Goal: Task Accomplishment & Management: Complete application form

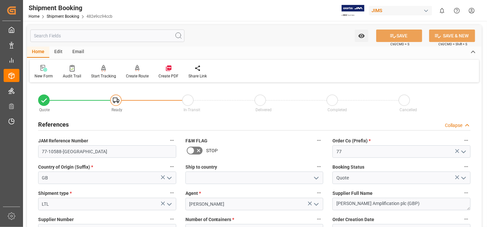
click at [279, 121] on div "References Collapse" at bounding box center [254, 124] width 432 height 12
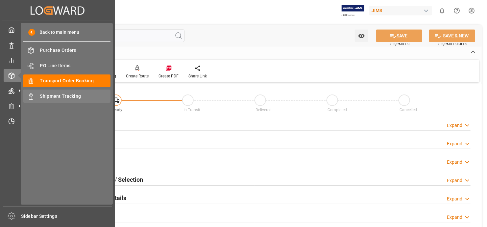
click at [72, 94] on span "Shipment Tracking" at bounding box center [75, 96] width 71 height 7
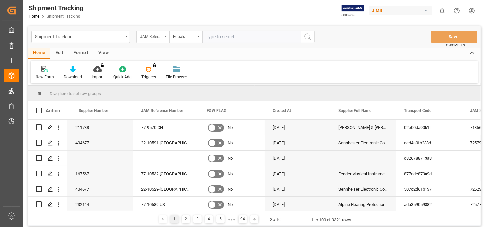
click at [166, 36] on icon "open menu" at bounding box center [165, 36] width 3 height 1
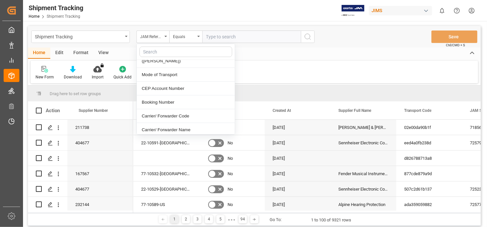
scroll to position [230, 0]
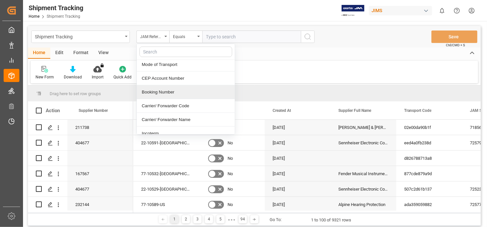
click at [159, 86] on div "Booking Number" at bounding box center [186, 92] width 98 height 14
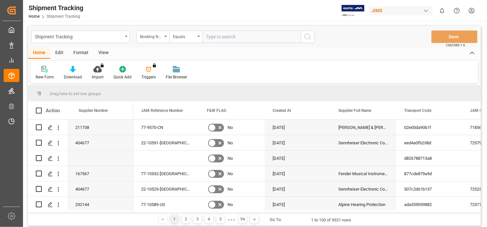
click at [260, 38] on input "text" at bounding box center [251, 37] width 99 height 12
paste input "1Z8026RA0453034542"
type input "1Z8026RA0453034542"
click at [308, 38] on icon "search button" at bounding box center [308, 37] width 8 height 8
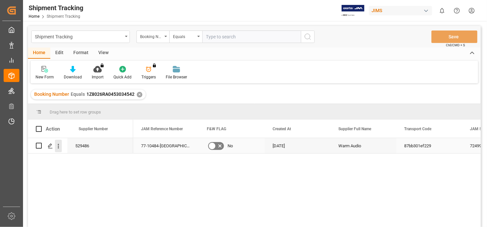
click at [58, 148] on icon "open menu" at bounding box center [58, 146] width 1 height 5
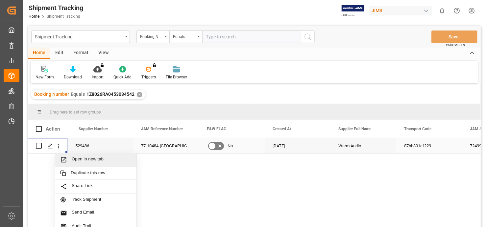
click at [86, 157] on span "Open in new tab" at bounding box center [102, 160] width 60 height 7
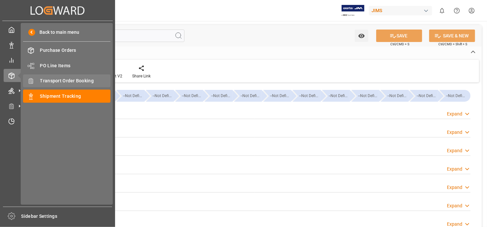
click at [92, 79] on span "Transport Order Booking" at bounding box center [75, 81] width 71 height 7
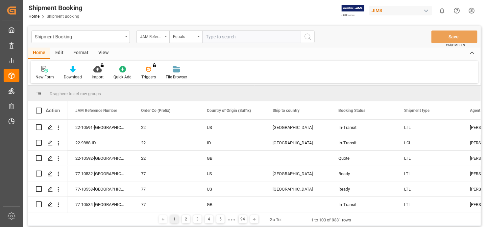
click at [164, 34] on div "JAM Reference Number" at bounding box center [152, 37] width 33 height 12
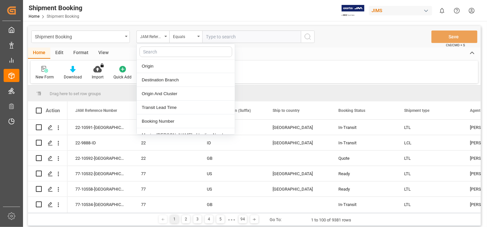
scroll to position [296, 0]
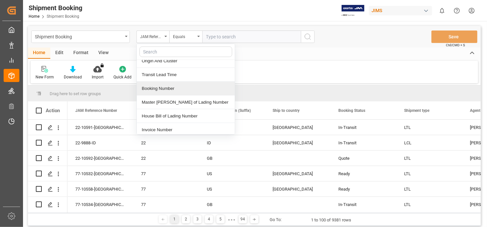
click at [165, 84] on div "Booking Number" at bounding box center [186, 89] width 98 height 14
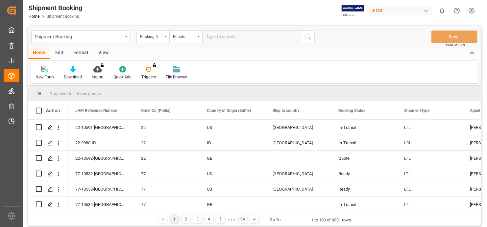
click at [251, 40] on input "text" at bounding box center [251, 37] width 99 height 12
paste input "1Z8026RA0453034542"
type input "1Z8026RA0453034542"
click at [311, 35] on icon "search button" at bounding box center [308, 37] width 8 height 8
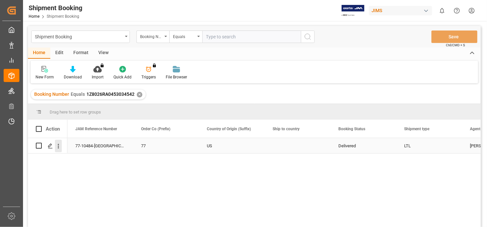
click at [58, 145] on icon "open menu" at bounding box center [58, 146] width 7 height 7
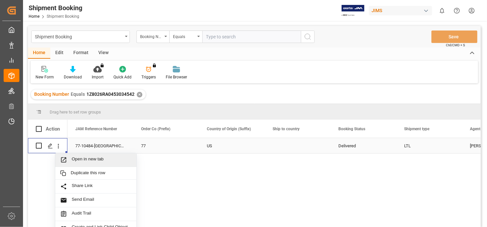
click at [90, 159] on span "Open in new tab" at bounding box center [102, 160] width 60 height 7
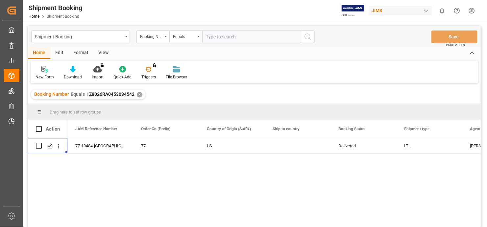
click at [137, 95] on div "✕" at bounding box center [140, 95] width 6 height 6
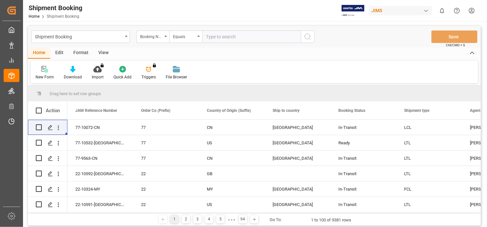
click at [216, 37] on input "text" at bounding box center [251, 37] width 99 height 12
paste input "1Z8026RA0454470355"
type input "1Z8026RA0454470355"
click at [306, 36] on icon "search button" at bounding box center [308, 37] width 8 height 8
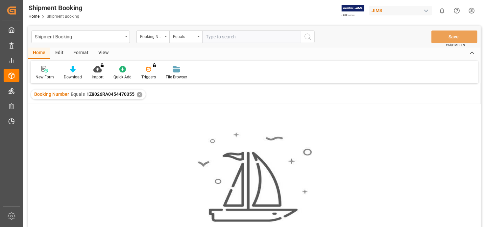
click at [139, 93] on div "✕" at bounding box center [140, 95] width 6 height 6
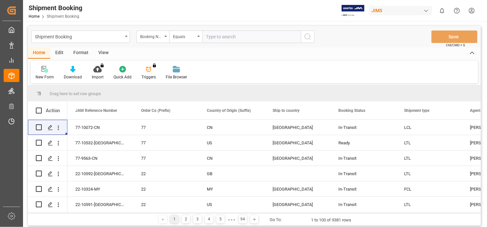
click at [224, 38] on input "text" at bounding box center [251, 37] width 99 height 12
paste input "1Z8026RA0454470355"
click at [210, 37] on input "1Z8026RA0454470355" at bounding box center [251, 37] width 99 height 12
type input "1Z8026RA0454470355"
click at [310, 37] on icon "search button" at bounding box center [308, 37] width 8 height 8
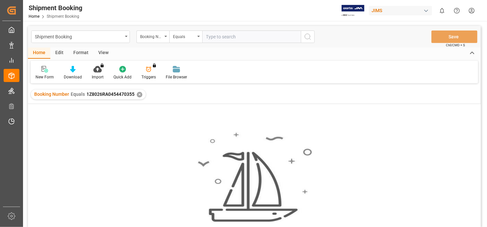
click at [139, 93] on div "✕" at bounding box center [140, 95] width 6 height 6
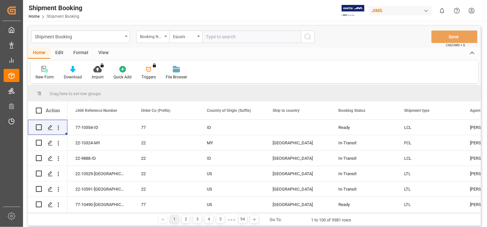
click at [224, 38] on input "text" at bounding box center [251, 37] width 99 height 12
paste input "1Z8026RA0453034542"
type input "1Z8026RA0453034542"
click at [308, 33] on icon "search button" at bounding box center [308, 37] width 8 height 8
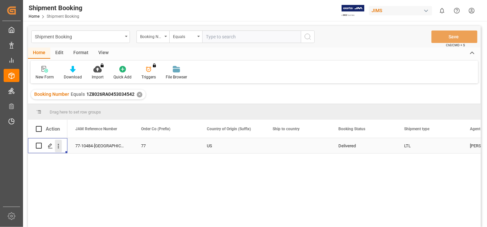
click at [58, 147] on icon "open menu" at bounding box center [58, 146] width 7 height 7
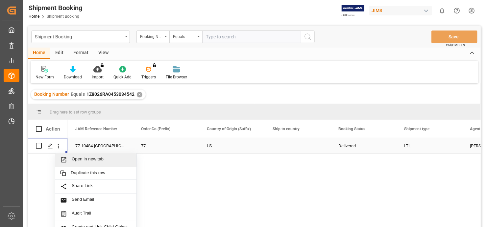
click at [83, 159] on span "Open in new tab" at bounding box center [102, 160] width 60 height 7
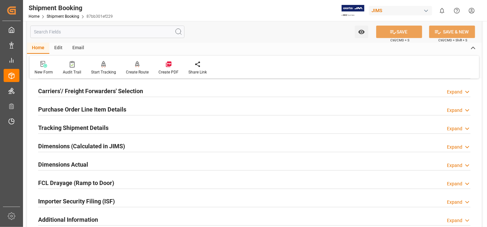
scroll to position [131, 0]
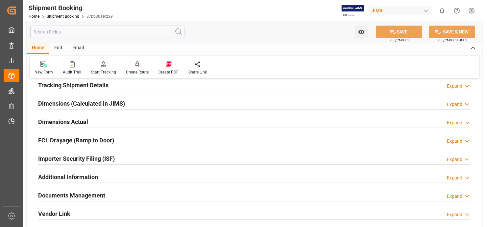
click at [101, 194] on h2 "Documents Management" at bounding box center [71, 195] width 67 height 9
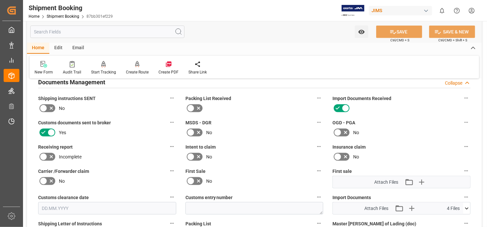
scroll to position [296, 0]
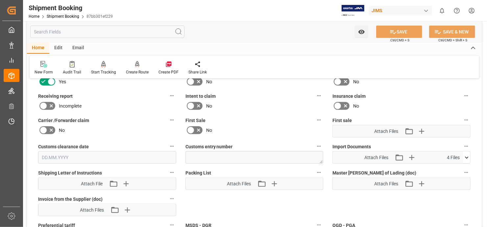
click at [467, 155] on icon at bounding box center [466, 157] width 7 height 7
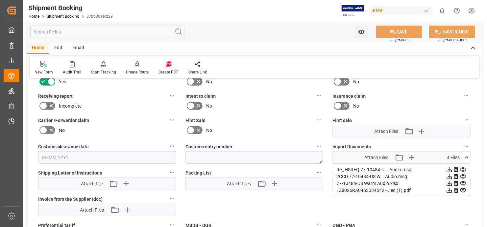
click at [452, 168] on icon at bounding box center [449, 170] width 5 height 5
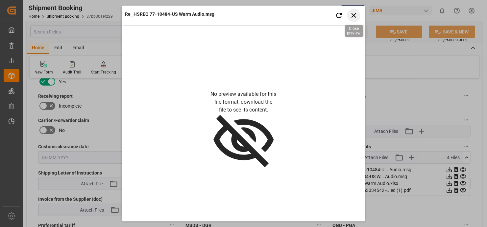
click at [352, 17] on icon "button" at bounding box center [353, 15] width 8 height 8
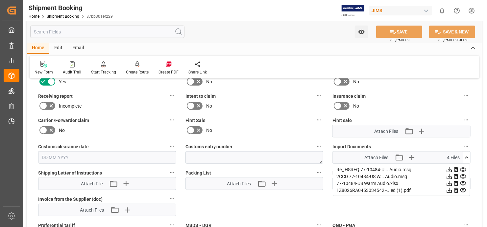
click at [452, 187] on icon at bounding box center [449, 190] width 7 height 7
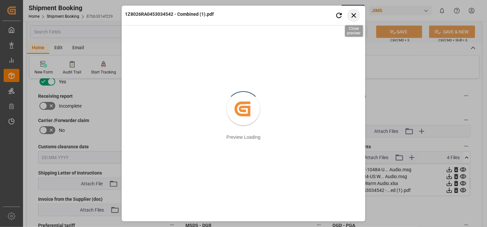
click at [352, 15] on icon "button" at bounding box center [353, 15] width 8 height 8
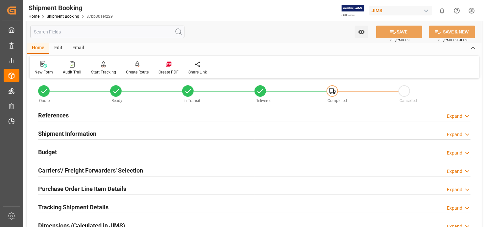
scroll to position [0, 0]
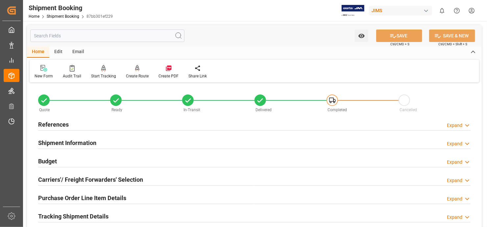
click at [50, 124] on h2 "References" at bounding box center [53, 124] width 31 height 9
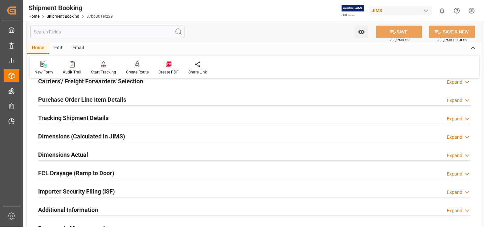
scroll to position [131, 0]
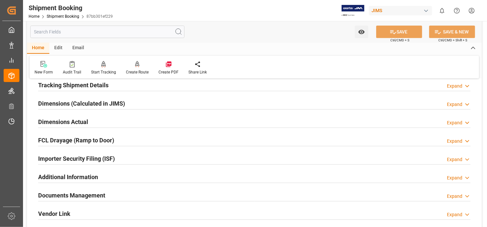
click at [79, 197] on h2 "Documents Management" at bounding box center [71, 195] width 67 height 9
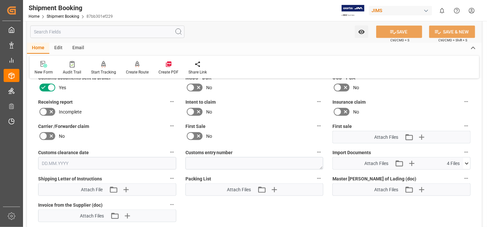
scroll to position [296, 0]
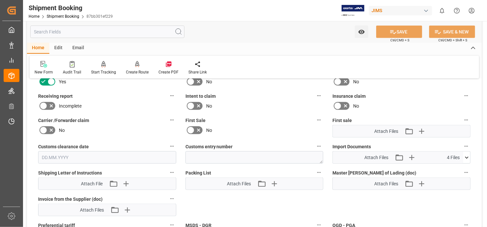
click at [467, 154] on icon at bounding box center [466, 157] width 7 height 7
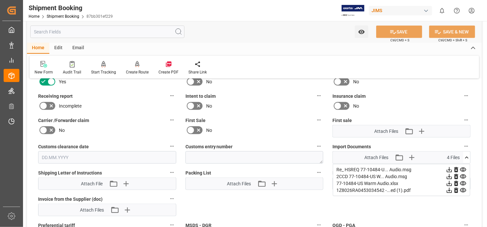
click at [452, 188] on icon at bounding box center [449, 190] width 5 height 5
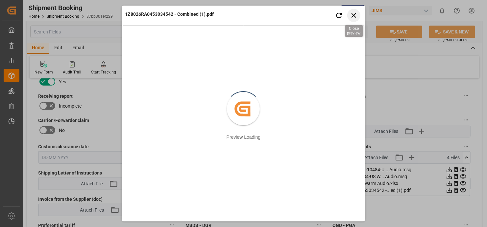
click at [353, 16] on icon "button" at bounding box center [353, 15] width 8 height 8
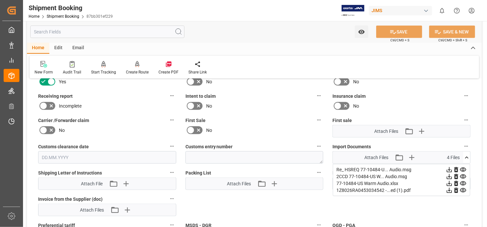
click at [448, 188] on icon at bounding box center [449, 190] width 5 height 5
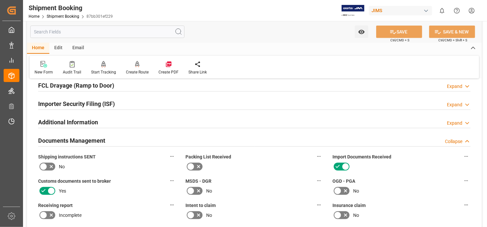
scroll to position [164, 0]
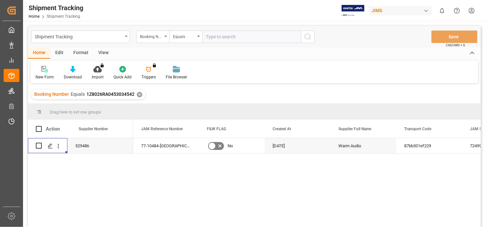
click at [137, 93] on div "✕" at bounding box center [140, 95] width 6 height 6
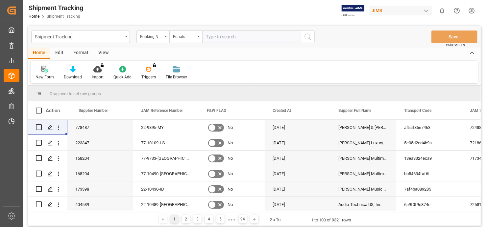
click at [44, 70] on icon at bounding box center [44, 69] width 7 height 7
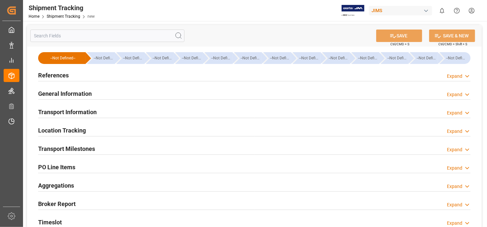
click at [55, 74] on h2 "References" at bounding box center [53, 75] width 31 height 9
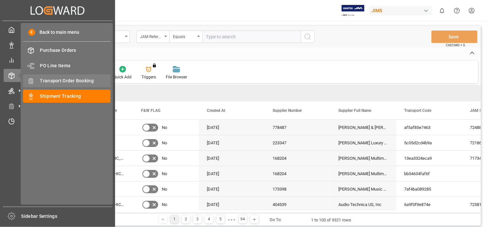
click at [77, 79] on span "Transport Order Booking" at bounding box center [75, 81] width 71 height 7
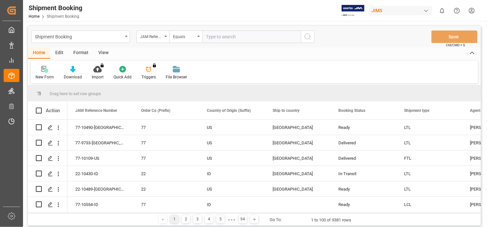
click at [46, 70] on icon at bounding box center [46, 71] width 4 height 4
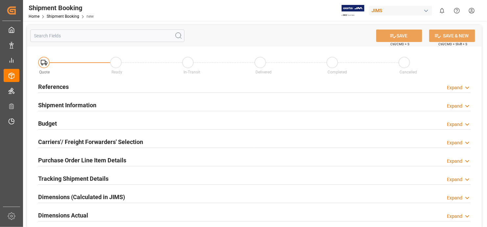
click at [52, 87] on h2 "References" at bounding box center [53, 86] width 31 height 9
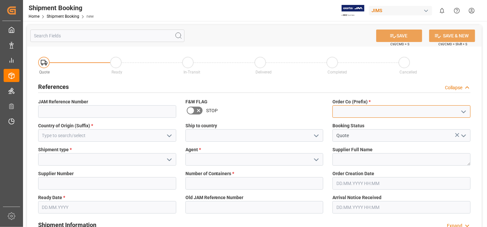
click at [408, 117] on input at bounding box center [401, 111] width 138 height 12
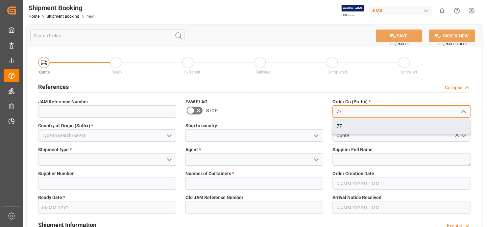
click at [362, 126] on div "77" at bounding box center [401, 126] width 137 height 15
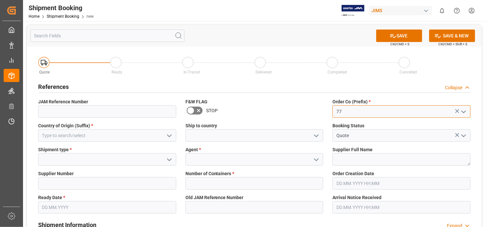
type input "77"
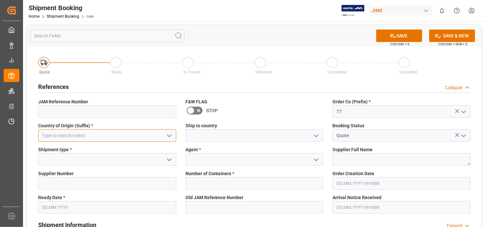
click at [105, 134] on input at bounding box center [107, 135] width 138 height 12
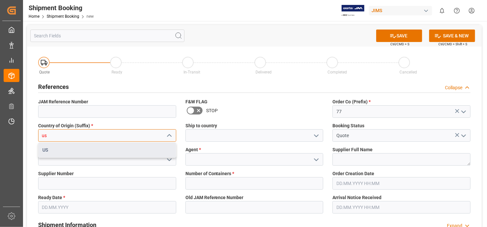
click at [77, 148] on div "US" at bounding box center [106, 150] width 137 height 15
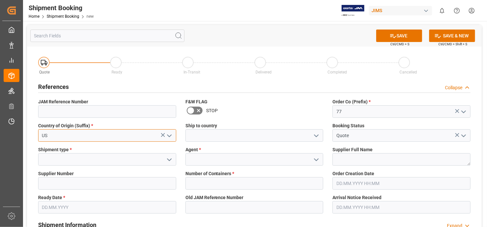
type input "US"
click at [165, 158] on icon "open menu" at bounding box center [169, 160] width 8 height 8
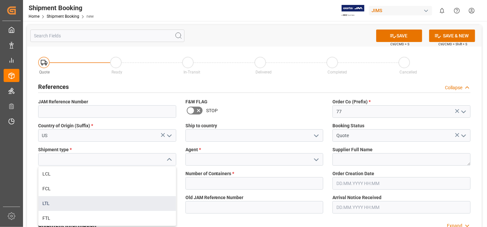
click at [134, 206] on div "LTL" at bounding box center [106, 203] width 137 height 15
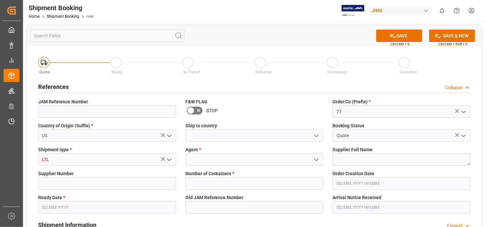
type input "LTL"
drag, startPoint x: 282, startPoint y: 158, endPoint x: 280, endPoint y: 164, distance: 6.2
click at [282, 158] on input at bounding box center [254, 159] width 138 height 12
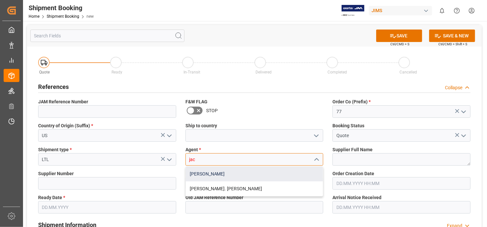
click at [247, 176] on div "[PERSON_NAME]" at bounding box center [254, 174] width 137 height 15
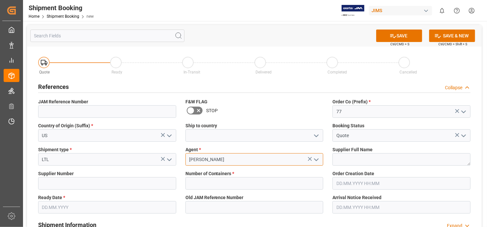
type input "[PERSON_NAME]"
click at [376, 163] on textarea at bounding box center [401, 159] width 138 height 12
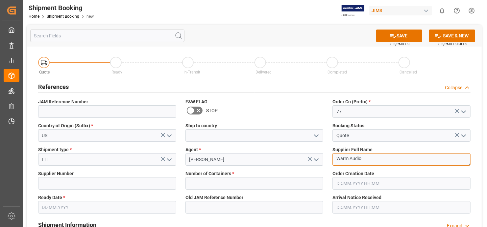
type textarea "Warm Audio"
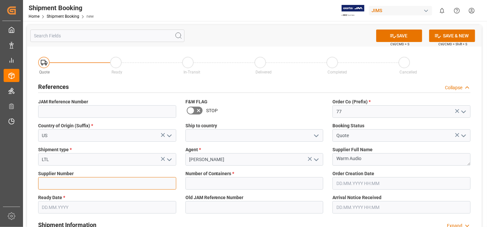
click at [60, 185] on input at bounding box center [107, 183] width 138 height 12
click at [89, 185] on input at bounding box center [107, 183] width 138 height 12
type input "529486"
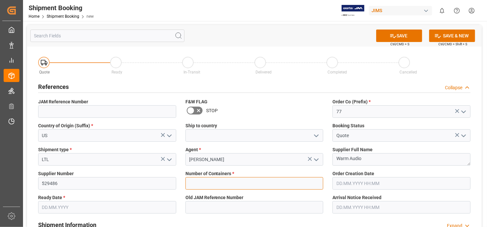
click at [252, 179] on input "text" at bounding box center [254, 183] width 138 height 12
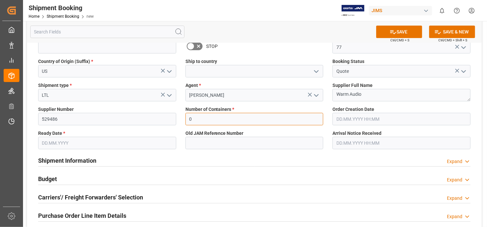
scroll to position [66, 0]
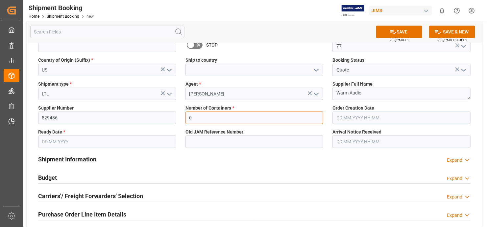
type input "0"
click at [171, 143] on input "text" at bounding box center [107, 142] width 138 height 12
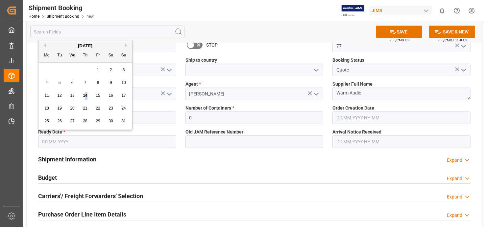
click at [86, 95] on span "14" at bounding box center [85, 95] width 4 height 5
type input "[DATE]"
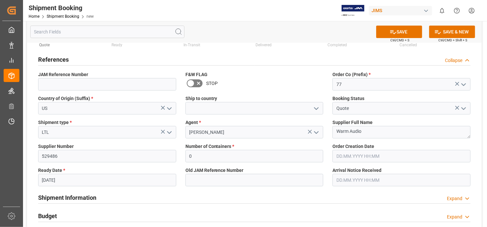
scroll to position [0, 0]
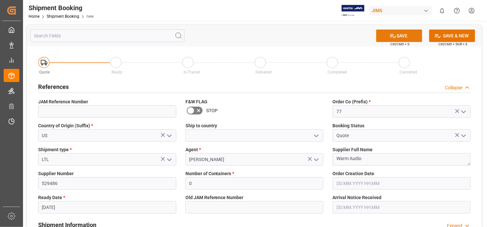
click at [393, 35] on icon at bounding box center [392, 36] width 7 height 7
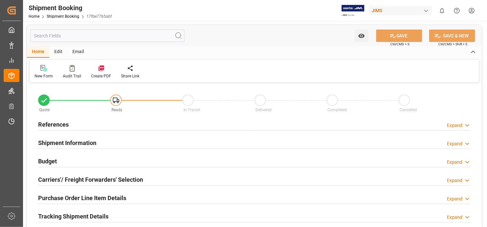
type input "0"
type input "[DATE]"
click at [57, 123] on h2 "References" at bounding box center [53, 124] width 31 height 9
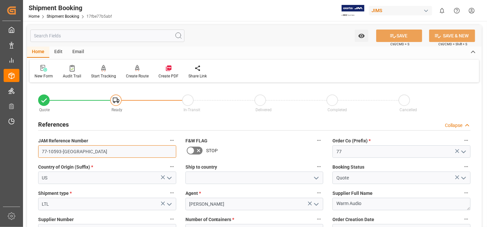
drag, startPoint x: 67, startPoint y: 150, endPoint x: 38, endPoint y: 151, distance: 29.3
click at [38, 151] on input "77-10593-[GEOGRAPHIC_DATA]" at bounding box center [107, 152] width 138 height 12
